Goal: Task Accomplishment & Management: Manage account settings

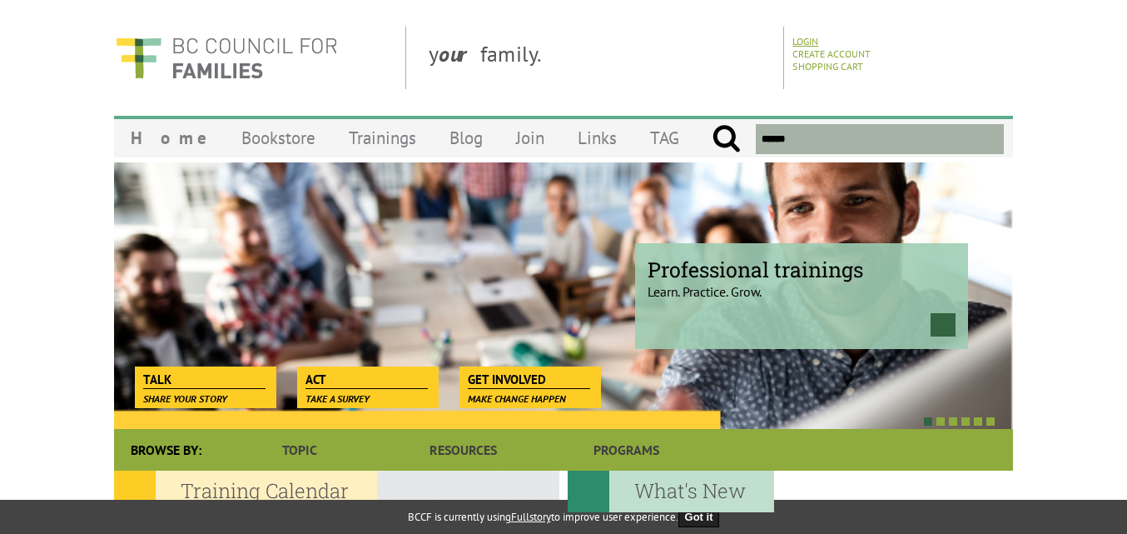
click at [815, 40] on link "Login" at bounding box center [805, 41] width 26 height 12
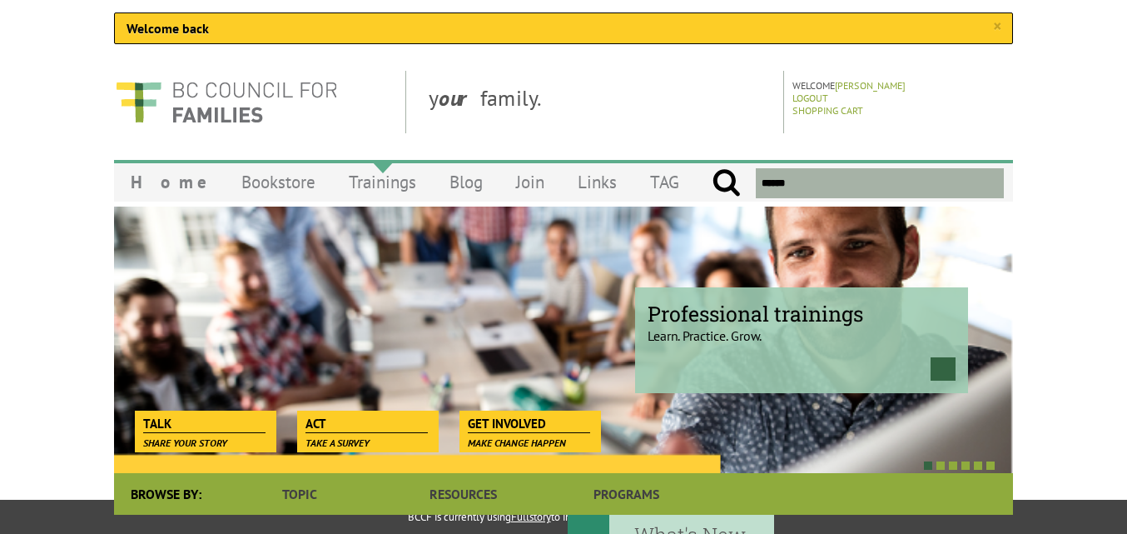
click at [347, 185] on link "Trainings" at bounding box center [382, 181] width 101 height 39
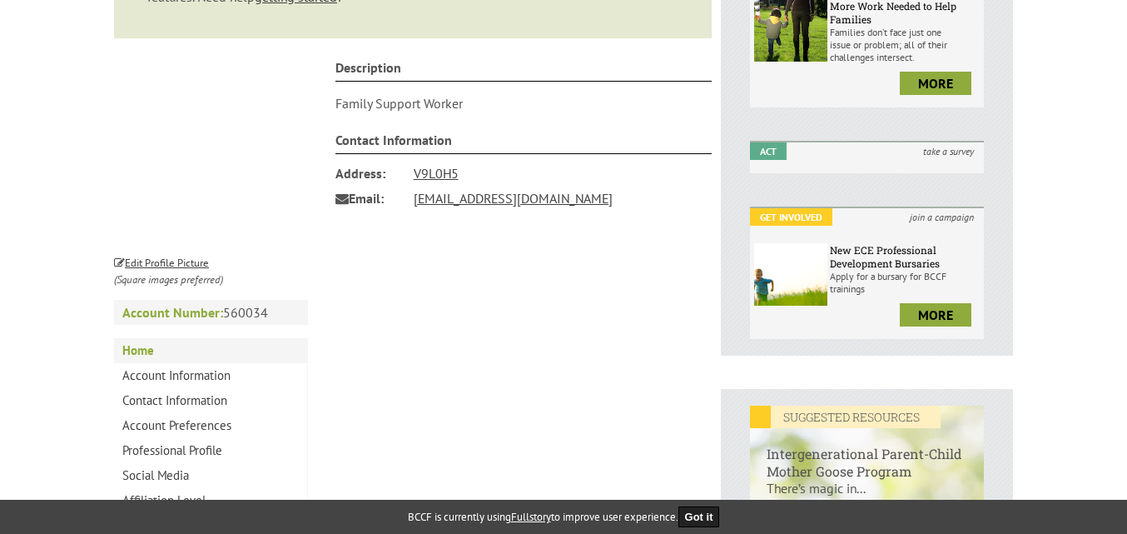
scroll to position [499, 0]
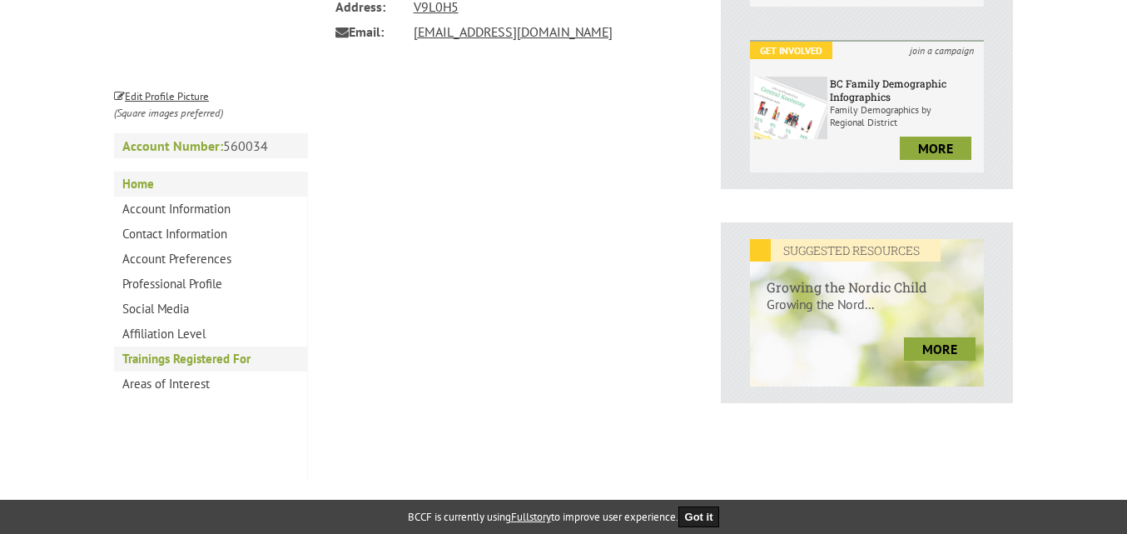
click at [185, 359] on link "Trainings Registered For" at bounding box center [210, 358] width 193 height 25
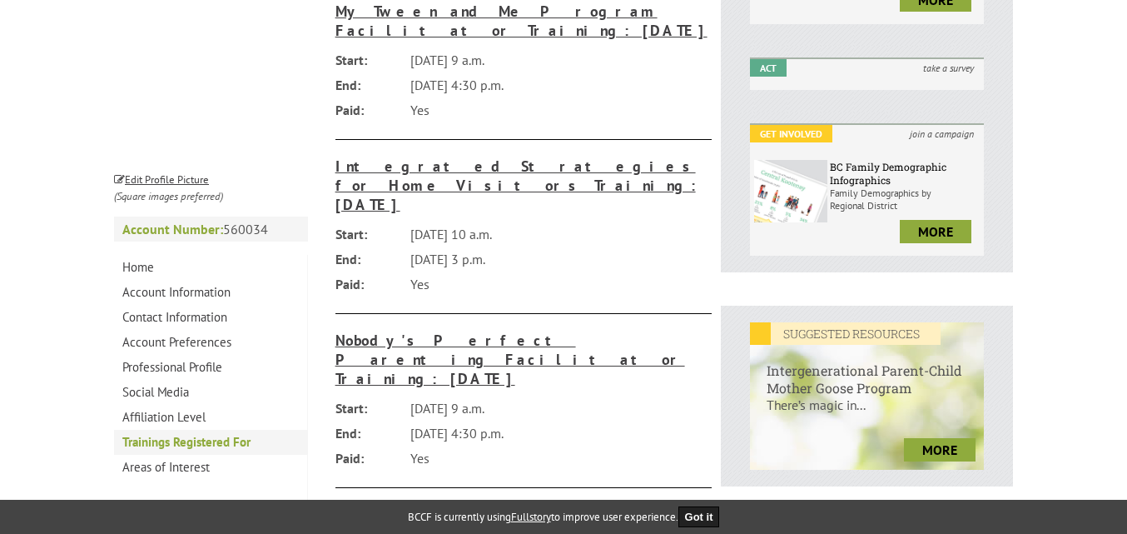
scroll to position [583, 0]
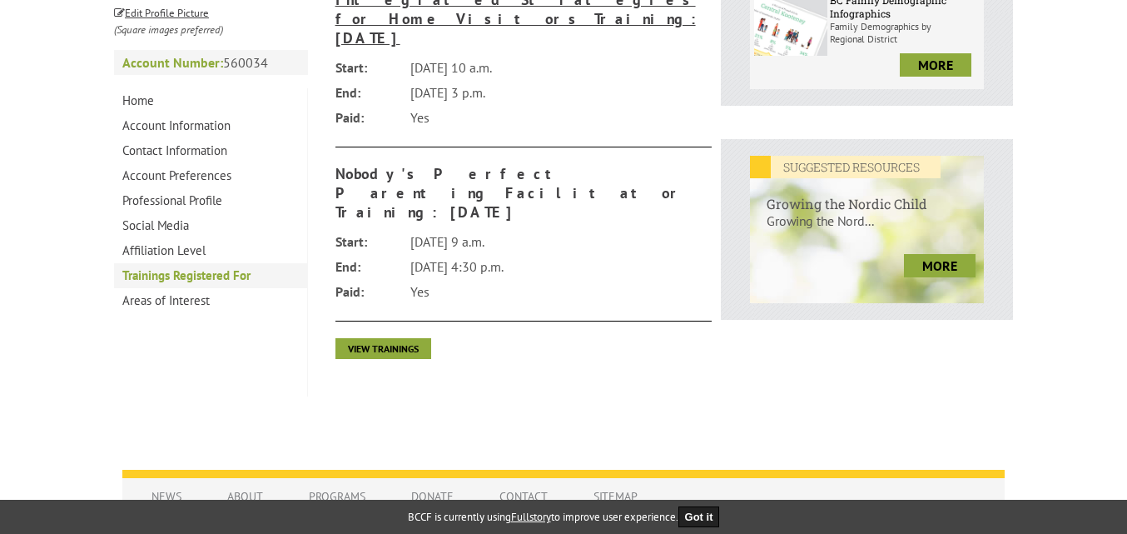
click at [365, 164] on h3 "Nobody's Perfect Parenting Facilitator Training: November 2025" at bounding box center [523, 192] width 377 height 57
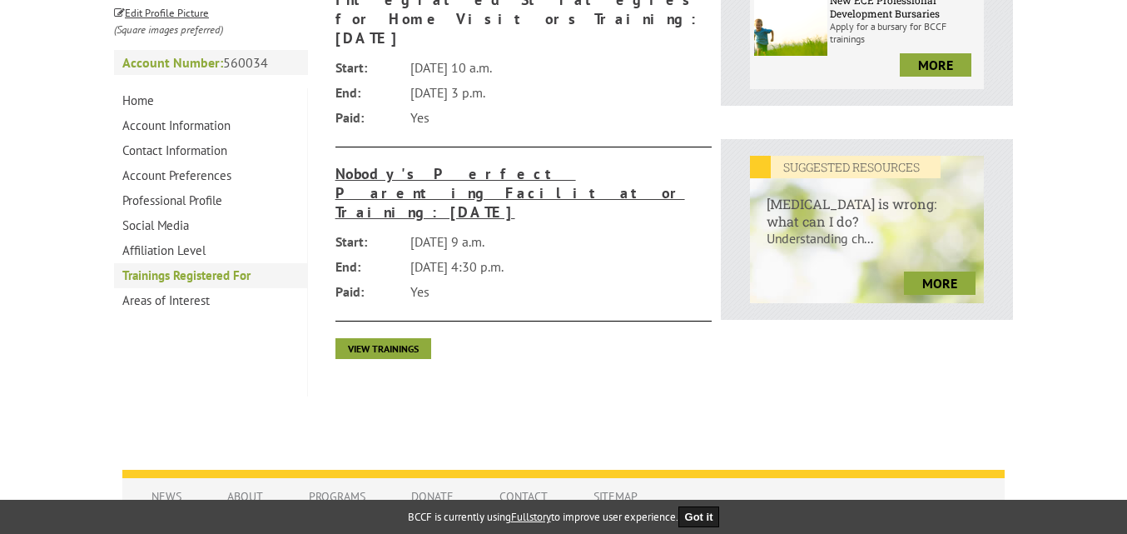
scroll to position [416, 0]
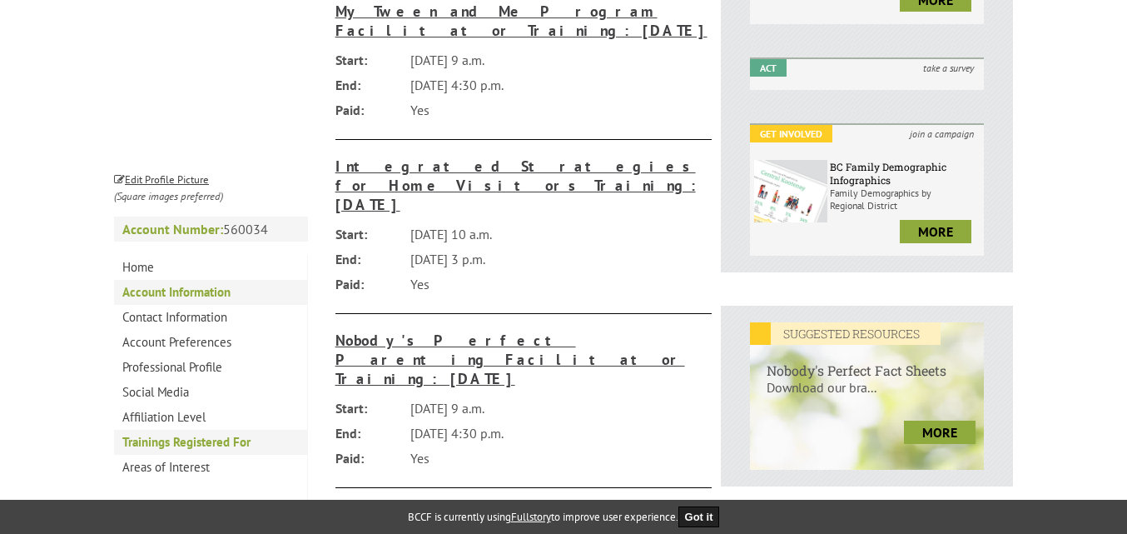
click at [213, 287] on link "Account Information" at bounding box center [210, 292] width 193 height 25
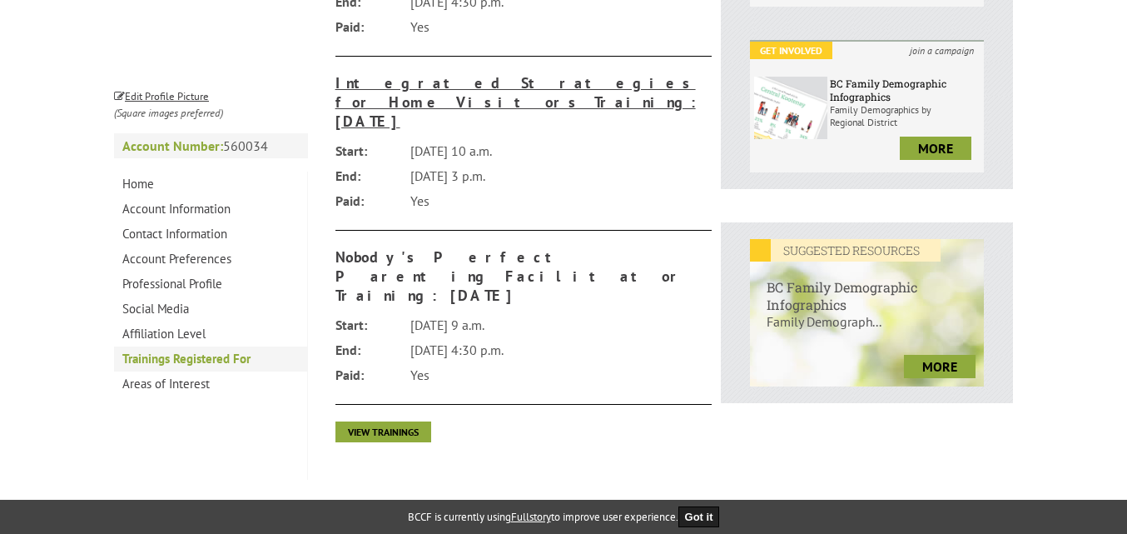
scroll to position [333, 0]
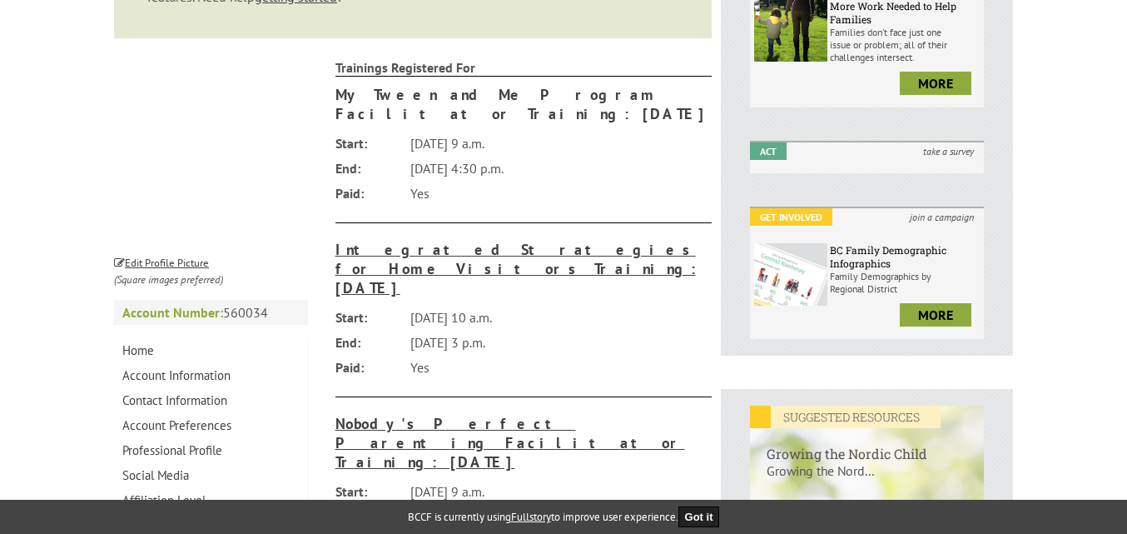
click at [426, 96] on h3 "My Tween and Me Program Facilitator Training: June 2025" at bounding box center [523, 104] width 377 height 38
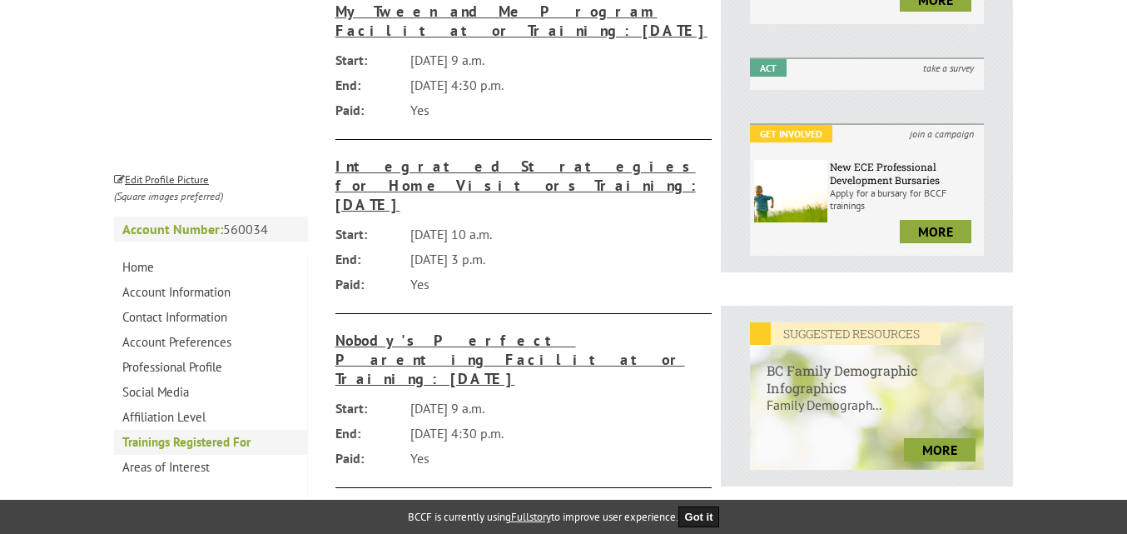
scroll to position [250, 0]
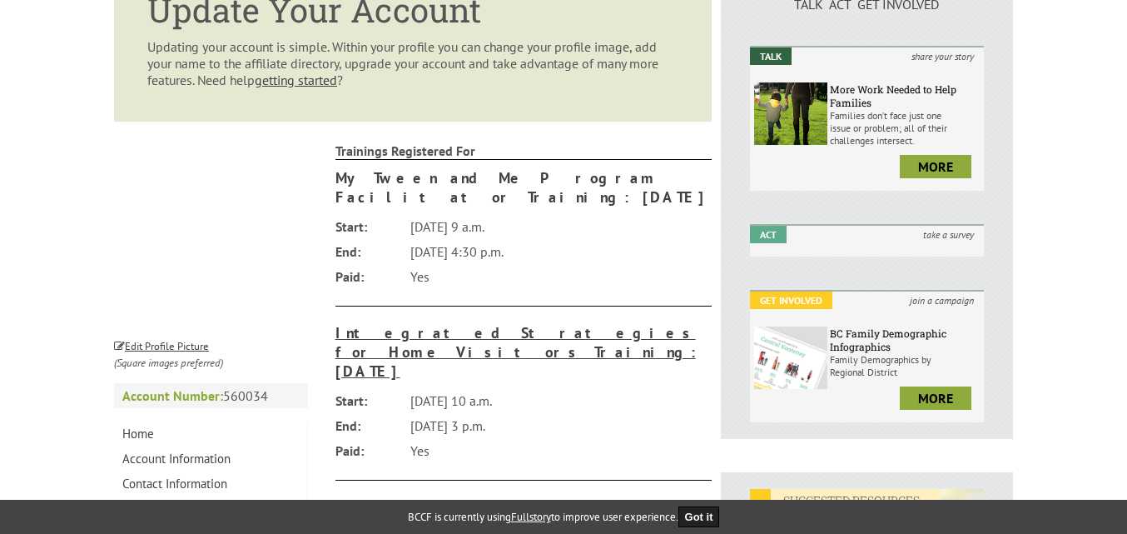
click at [414, 180] on h3 "My Tween and Me Program Facilitator Training: June 2025" at bounding box center [523, 187] width 377 height 38
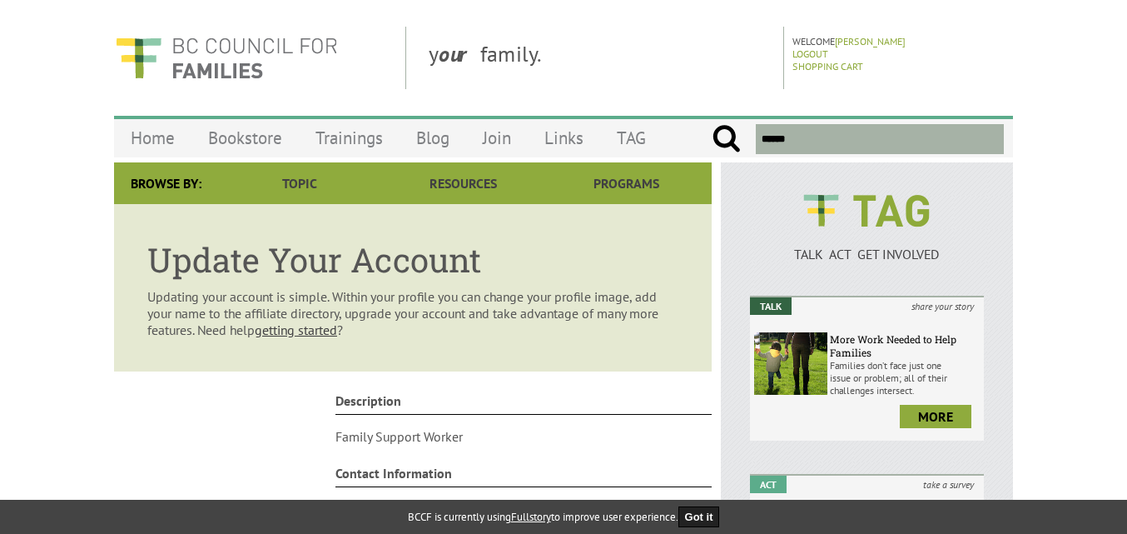
scroll to position [416, 0]
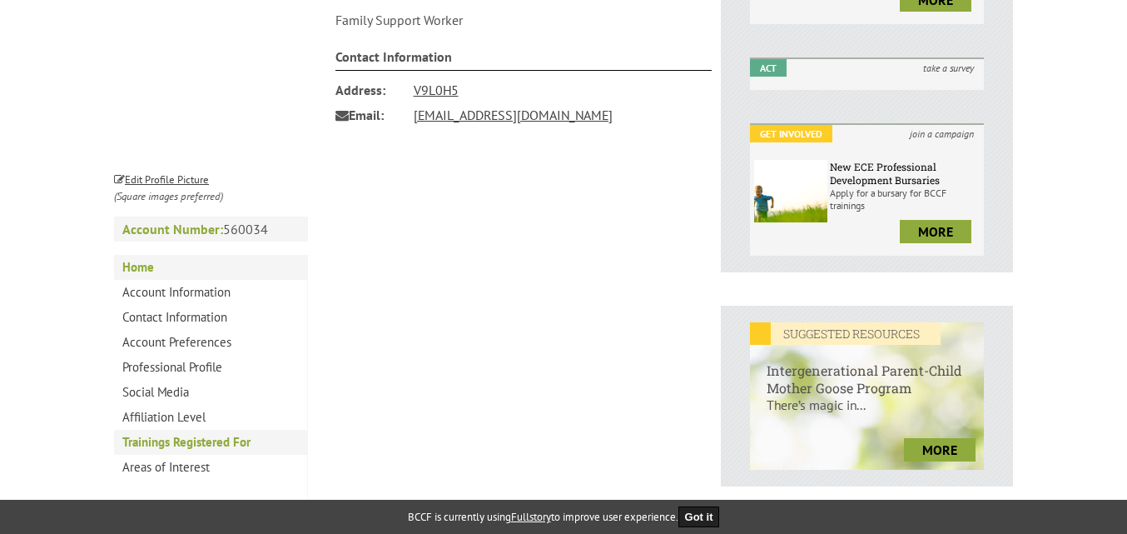
click at [185, 437] on link "Trainings Registered For" at bounding box center [210, 442] width 193 height 25
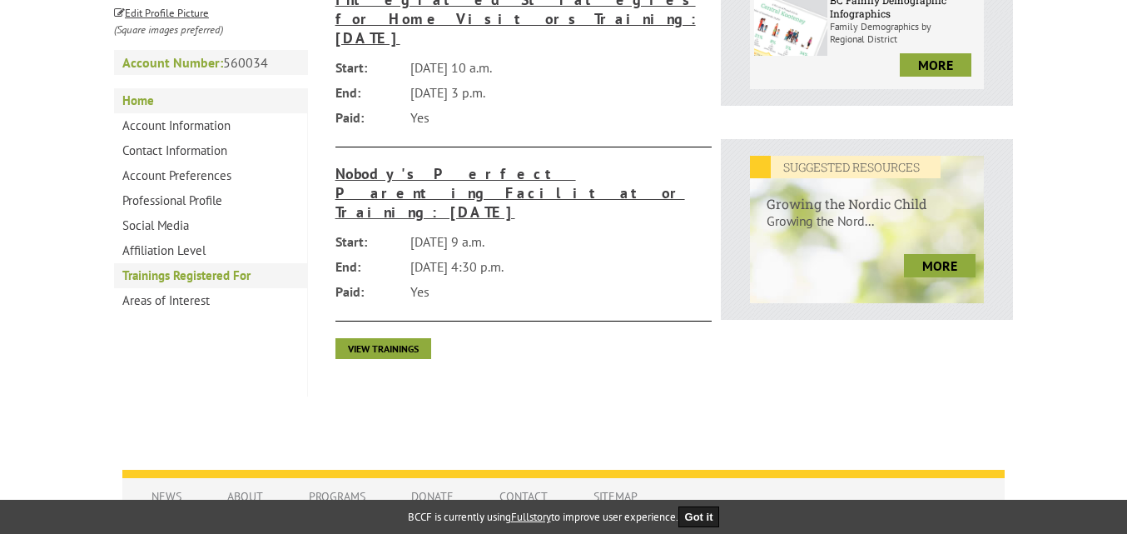
scroll to position [250, 0]
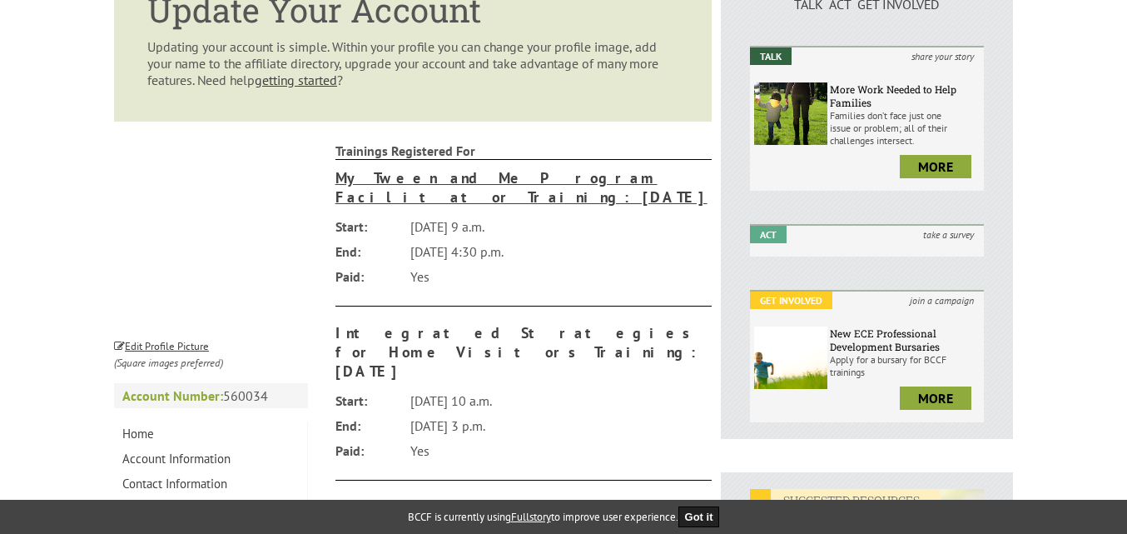
click at [435, 323] on h3 "Integrated Strategies for Home Visitors Training: [DATE]" at bounding box center [523, 351] width 377 height 57
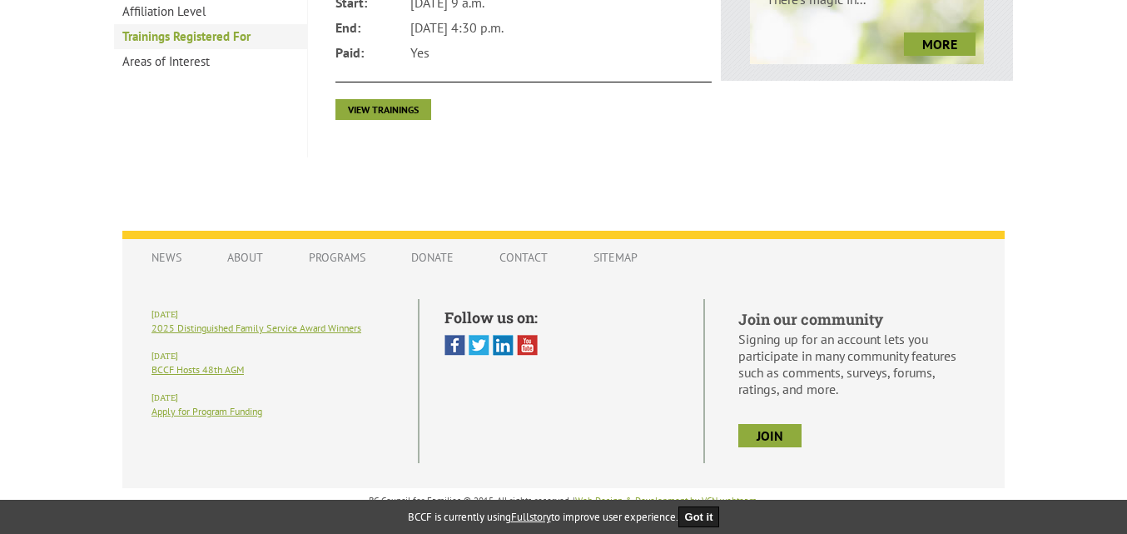
scroll to position [489, 0]
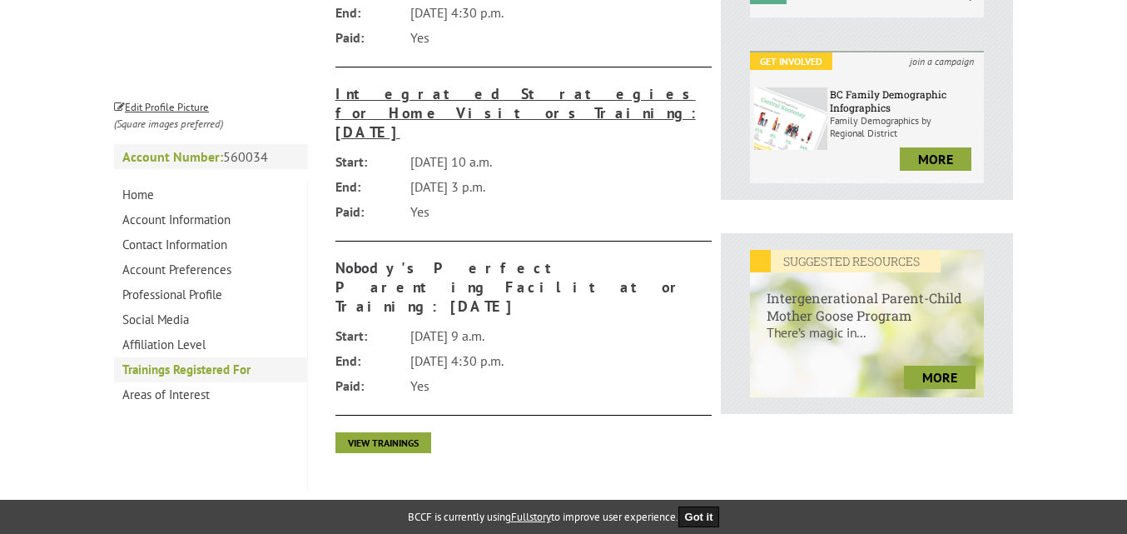
click at [412, 258] on h3 "Nobody's Perfect Parenting Facilitator Training: November 2025" at bounding box center [523, 286] width 377 height 57
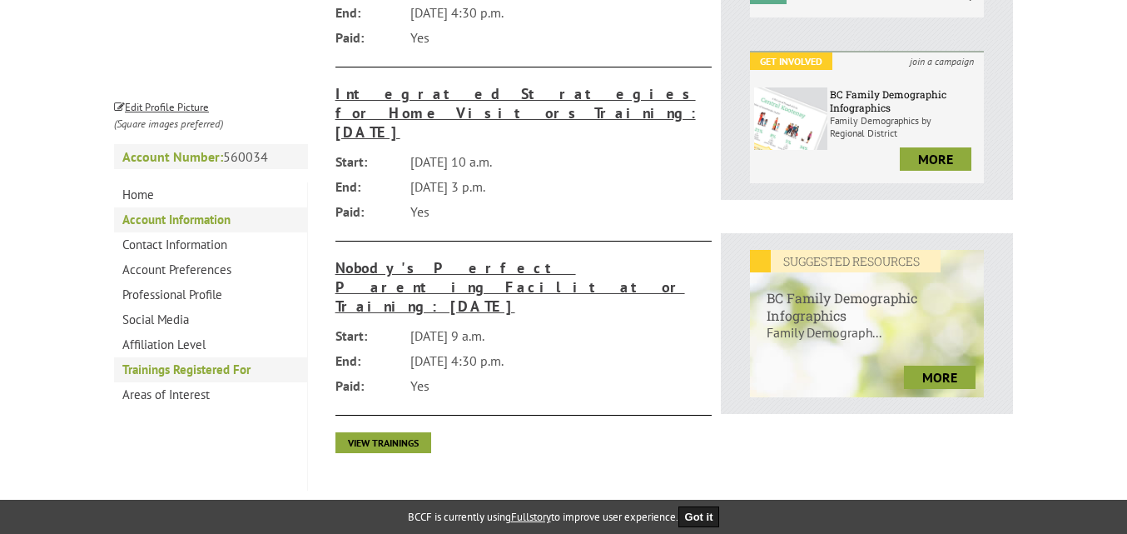
click at [194, 219] on link "Account Information" at bounding box center [210, 219] width 193 height 25
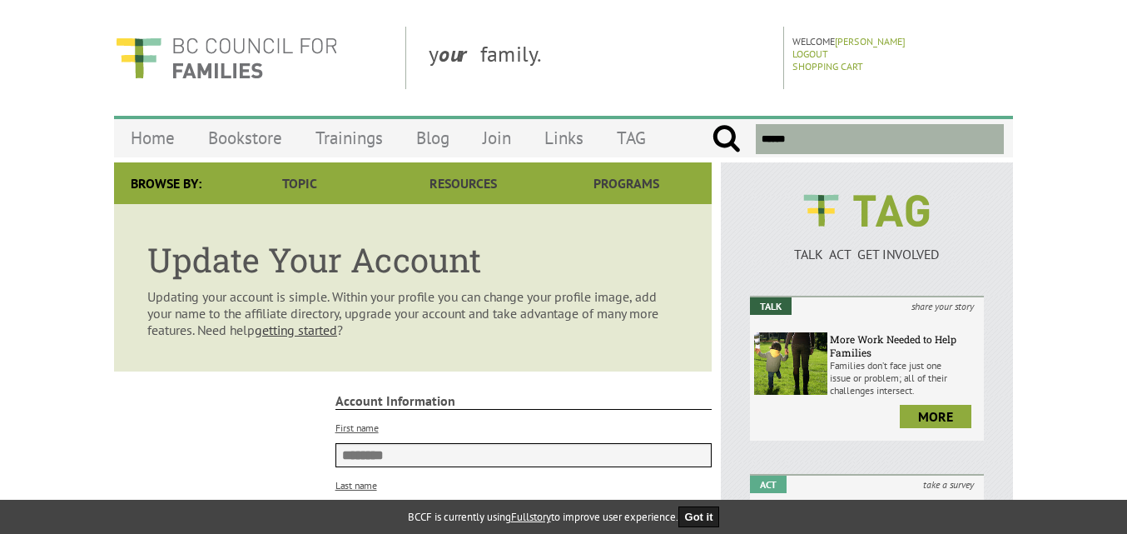
click at [863, 33] on div "Welcome [PERSON_NAME] Logout Shopping Cart" at bounding box center [900, 58] width 216 height 62
click at [860, 42] on link "[PERSON_NAME]" at bounding box center [870, 41] width 71 height 12
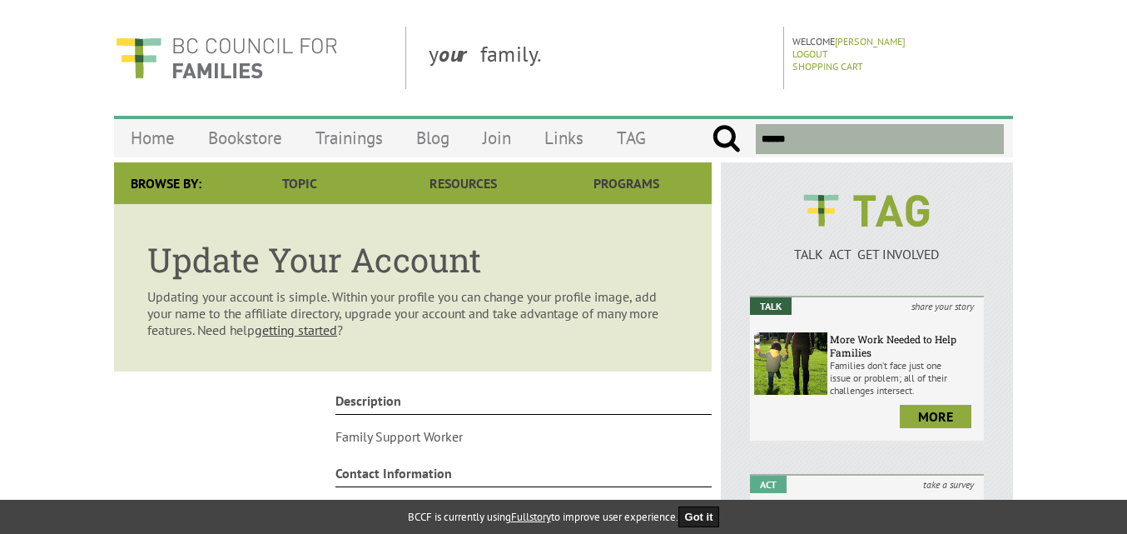
scroll to position [416, 0]
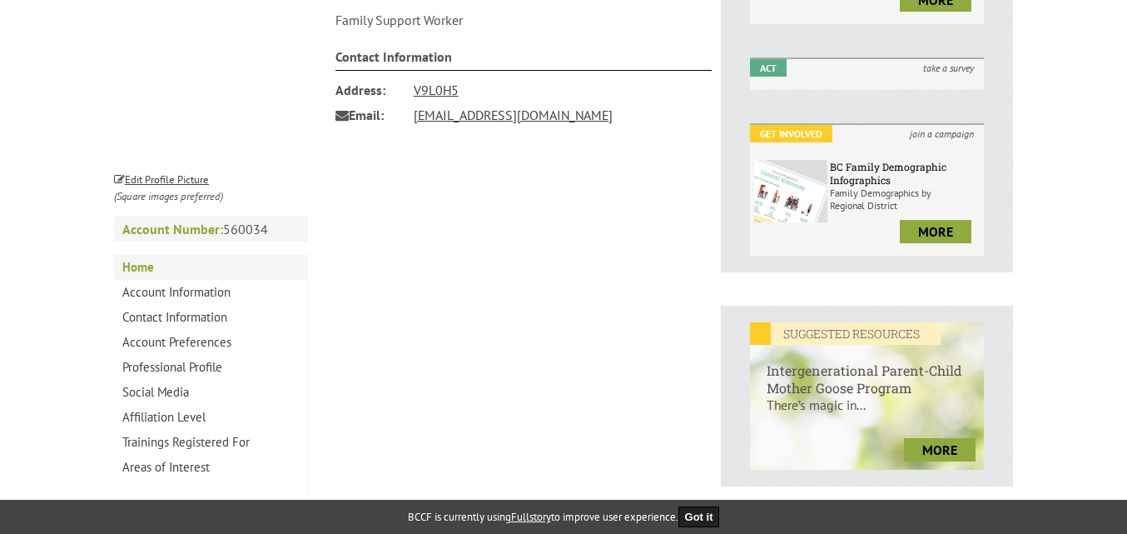
click at [173, 236] on strong "Account Number:" at bounding box center [172, 229] width 101 height 17
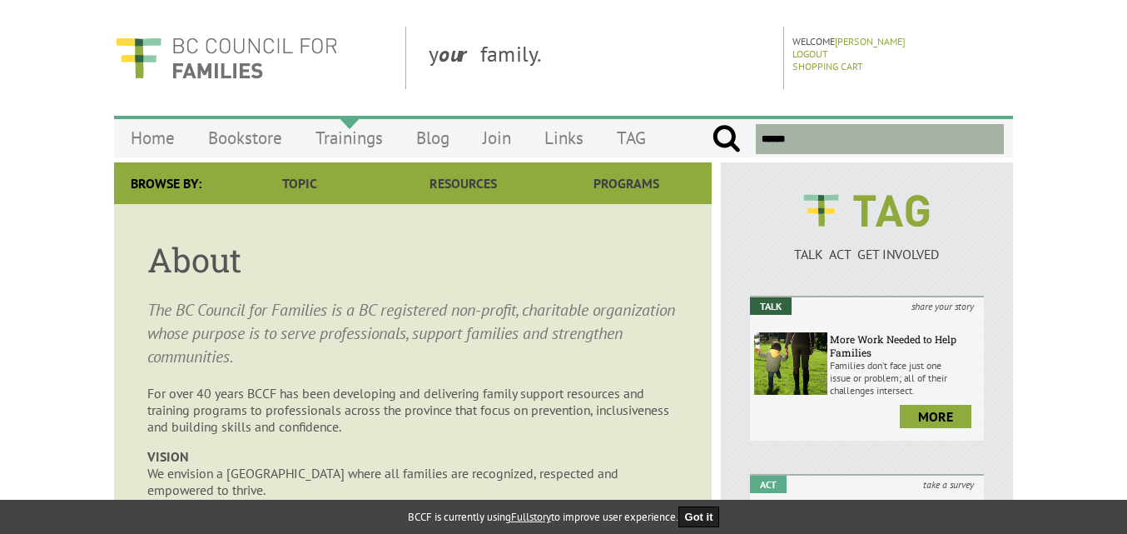
click at [352, 138] on link "Trainings" at bounding box center [349, 137] width 101 height 39
